Goal: Task Accomplishment & Management: Complete application form

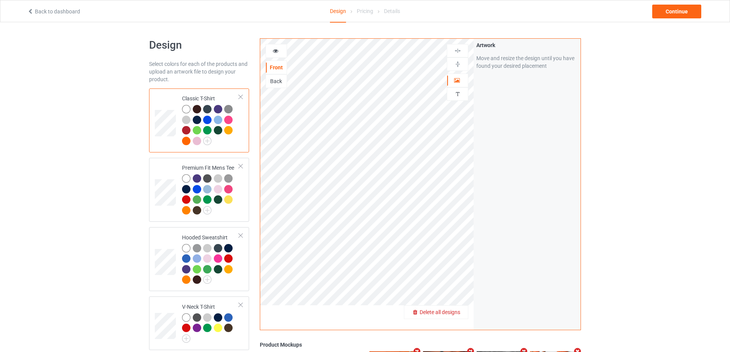
click at [451, 312] on span "Delete all designs" at bounding box center [440, 312] width 41 height 6
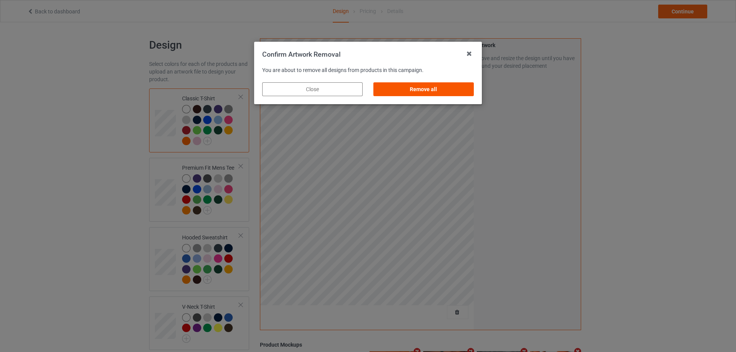
click at [450, 84] on div "Remove all" at bounding box center [423, 89] width 100 height 14
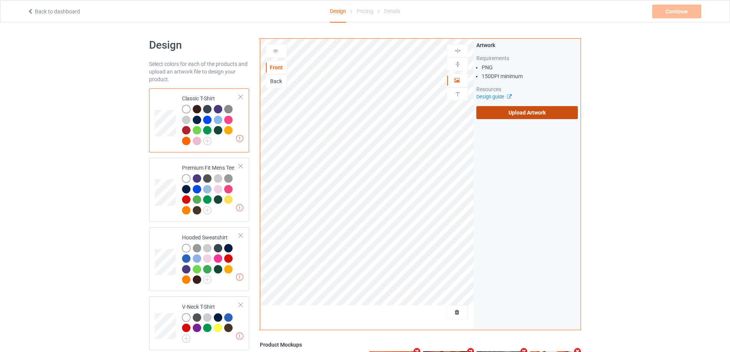
click at [510, 113] on label "Upload Artwork" at bounding box center [528, 112] width 102 height 13
click at [0, 0] on input "Upload Artwork" at bounding box center [0, 0] width 0 height 0
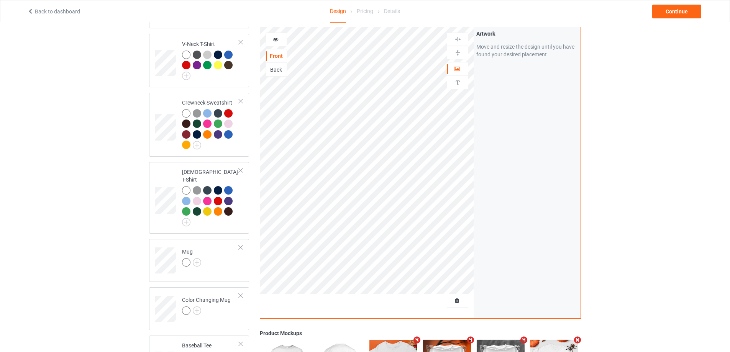
scroll to position [383, 0]
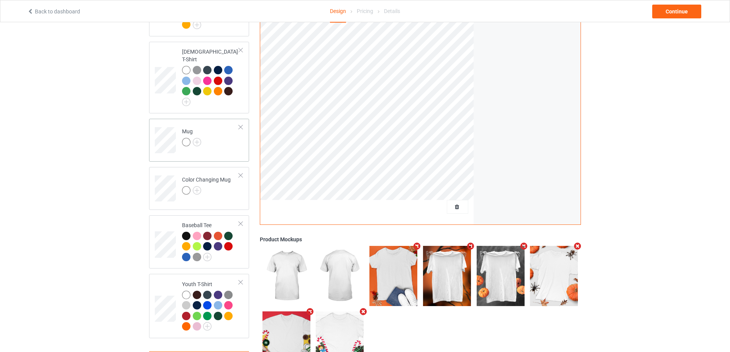
click at [226, 149] on div "Mug" at bounding box center [199, 140] width 100 height 43
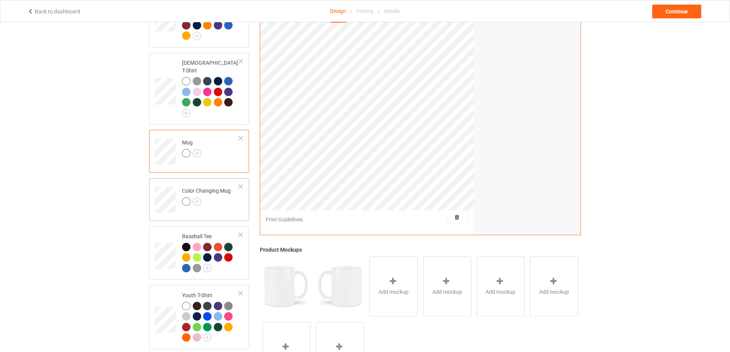
scroll to position [268, 0]
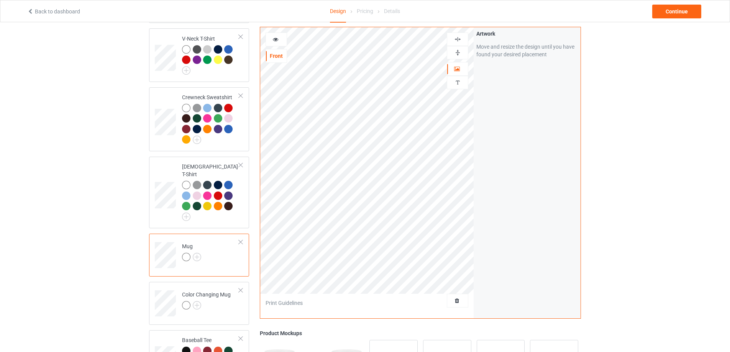
click at [459, 53] on img at bounding box center [457, 52] width 7 height 7
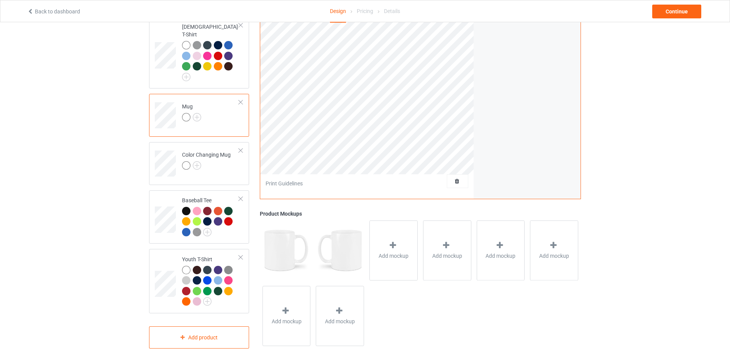
scroll to position [413, 0]
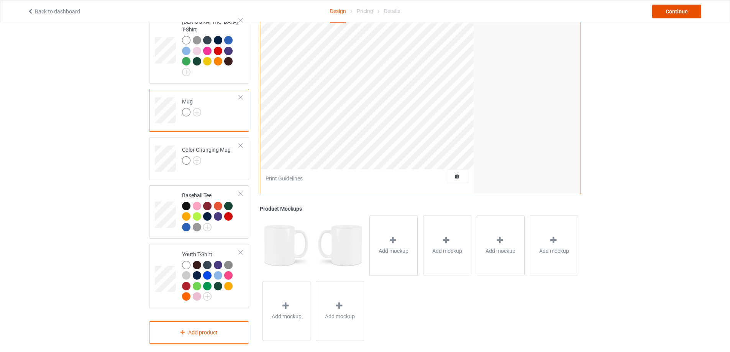
click at [670, 16] on div "Continue" at bounding box center [677, 12] width 49 height 14
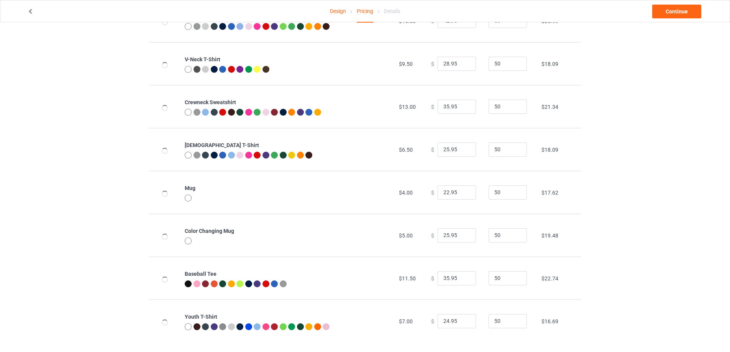
scroll to position [169, 0]
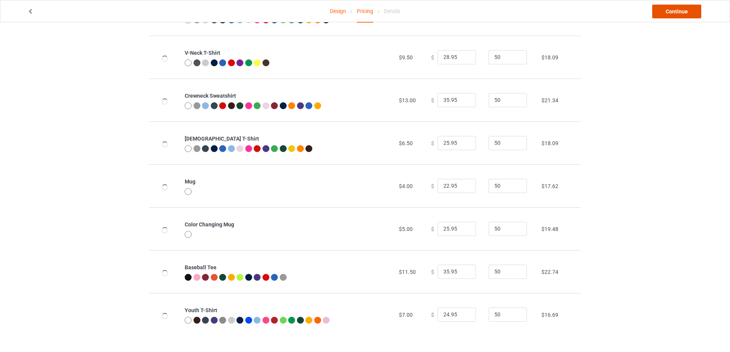
click at [666, 11] on link "Continue" at bounding box center [677, 12] width 49 height 14
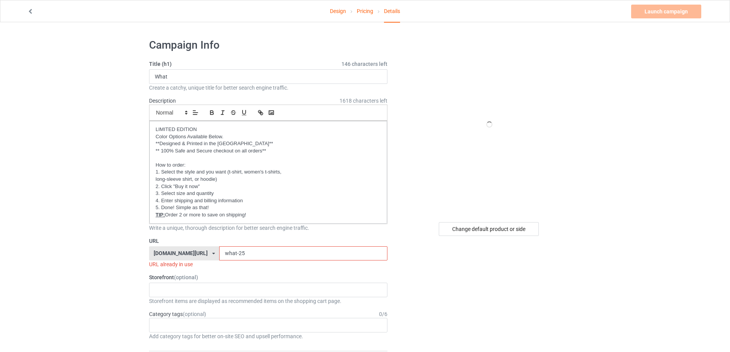
click at [352, 12] on icon at bounding box center [351, 11] width 5 height 5
click at [360, 12] on link "Pricing" at bounding box center [365, 10] width 16 height 21
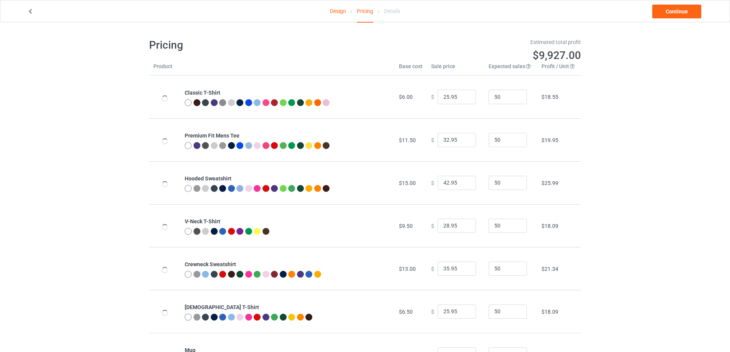
click at [334, 12] on link "Design" at bounding box center [338, 10] width 16 height 21
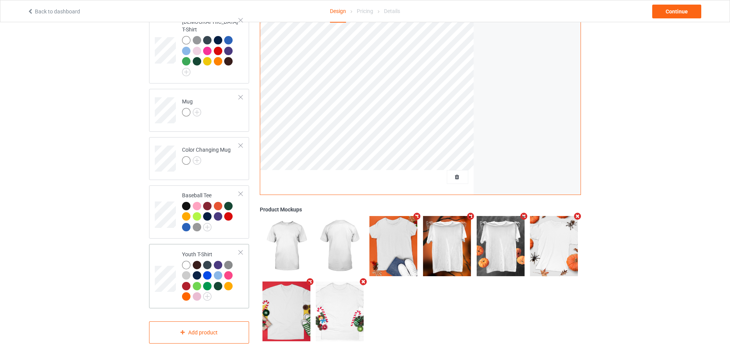
click at [243, 250] on div at bounding box center [240, 252] width 5 height 5
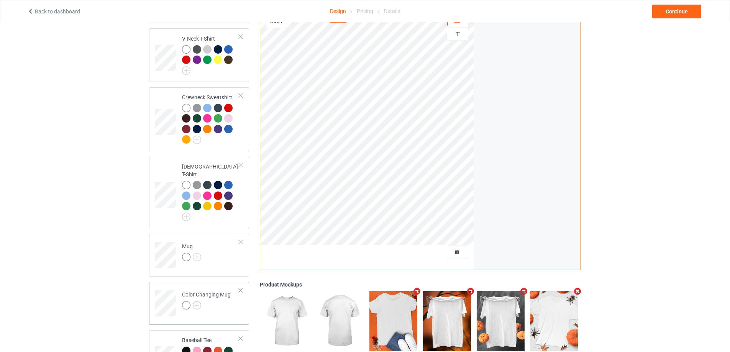
scroll to position [152, 0]
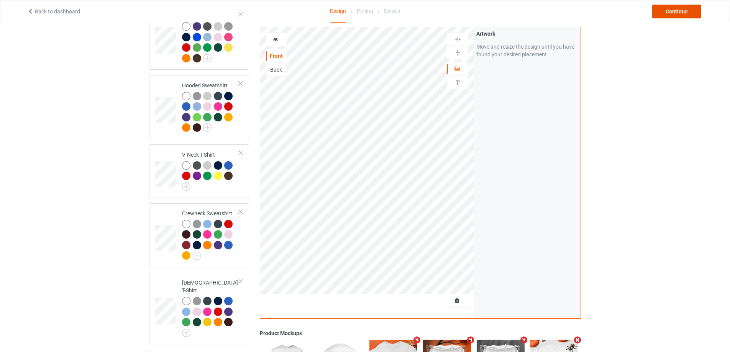
click at [684, 15] on div "Continue" at bounding box center [677, 12] width 49 height 14
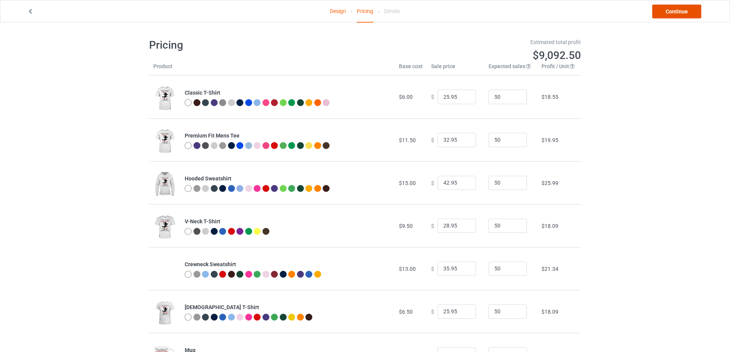
click at [684, 15] on link "Continue" at bounding box center [677, 12] width 49 height 14
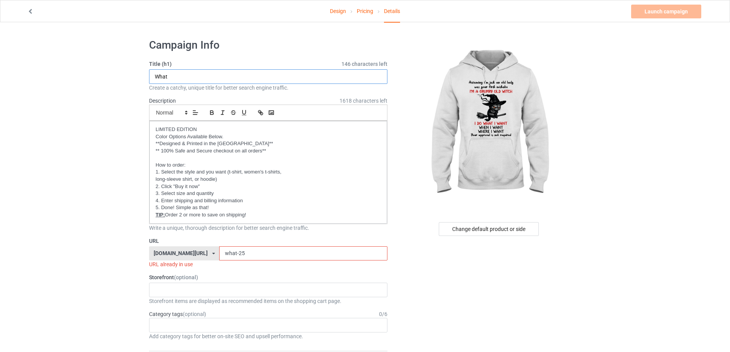
drag, startPoint x: 185, startPoint y: 76, endPoint x: 165, endPoint y: 76, distance: 19.6
click at [165, 76] on input "What" at bounding box center [268, 76] width 238 height 15
click at [245, 252] on input "what-25" at bounding box center [303, 254] width 168 height 15
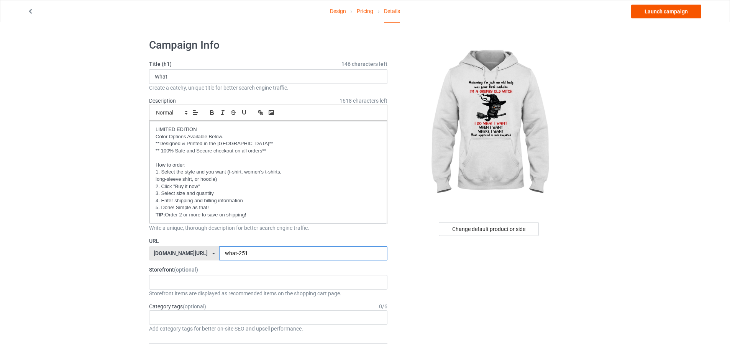
type input "what-251"
click at [680, 10] on link "Launch campaign" at bounding box center [666, 12] width 70 height 14
